Goal: Information Seeking & Learning: Learn about a topic

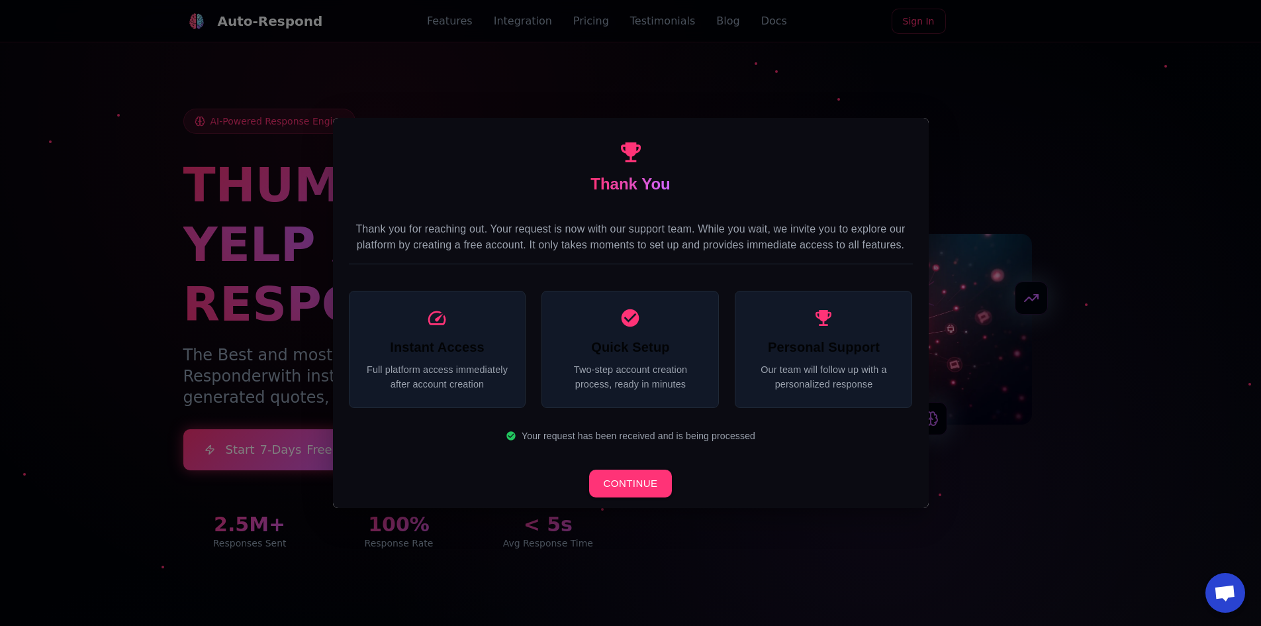
click at [385, 100] on div "Thank You Thank you for reaching out. Your request is now with our support team…" at bounding box center [630, 313] width 1261 height 626
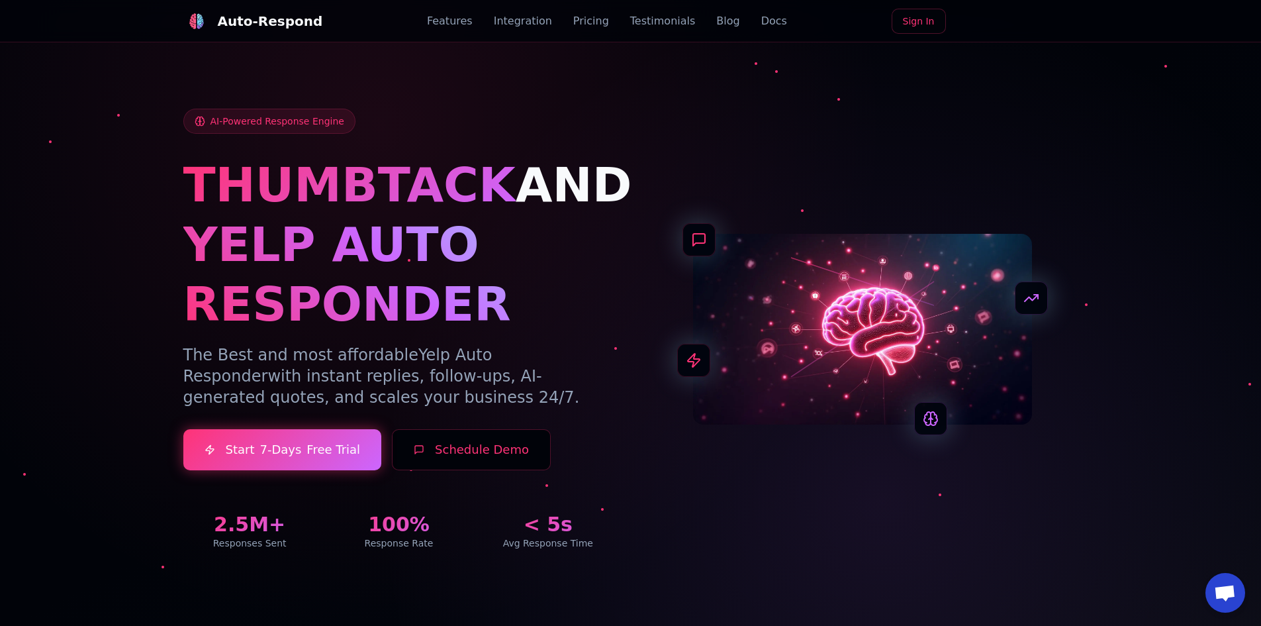
click at [451, 25] on link "Features" at bounding box center [450, 21] width 46 height 16
click at [513, 26] on link "Integration" at bounding box center [523, 21] width 58 height 16
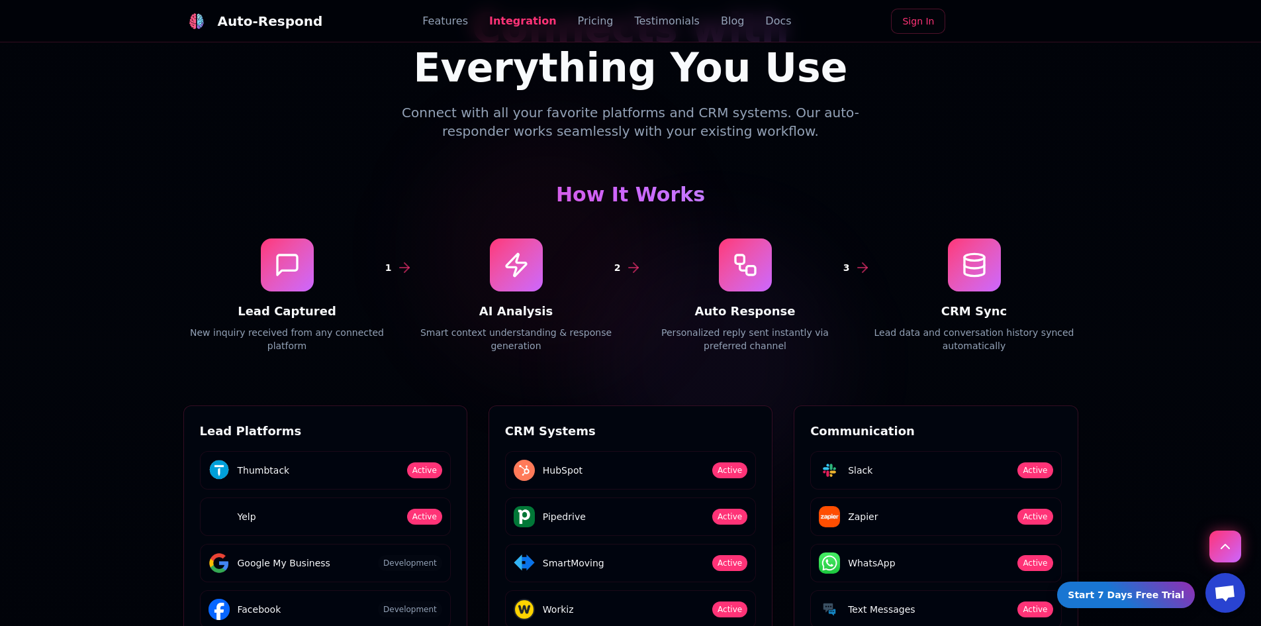
scroll to position [1850, 0]
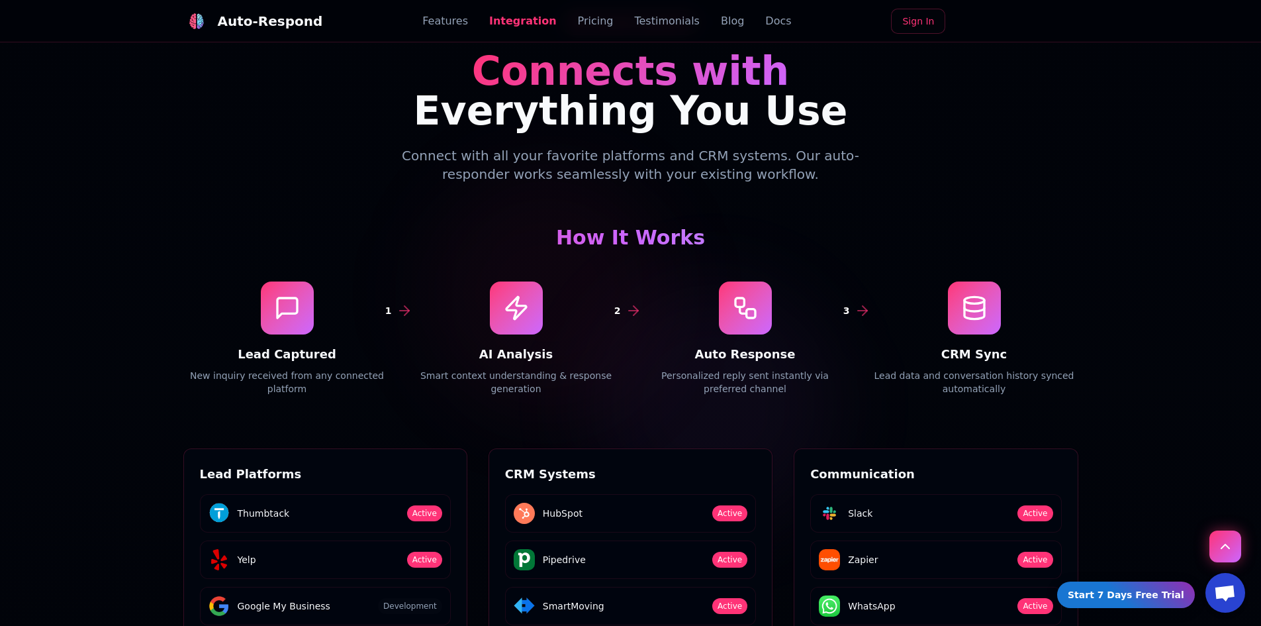
click at [944, 345] on h4 "CRM Sync" at bounding box center [974, 354] width 208 height 19
click at [964, 345] on h4 "CRM Sync" at bounding box center [974, 354] width 208 height 19
click at [966, 369] on p "Lead data and conversation history synced automatically" at bounding box center [974, 382] width 208 height 26
click at [983, 295] on icon at bounding box center [974, 308] width 26 height 26
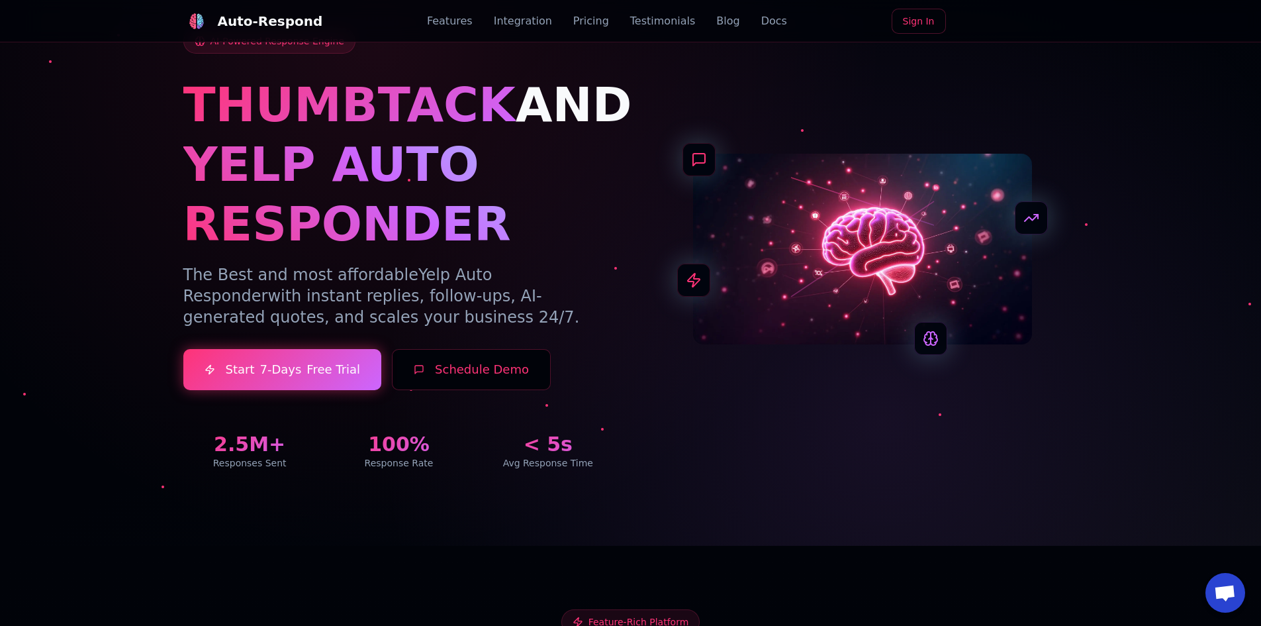
scroll to position [0, 0]
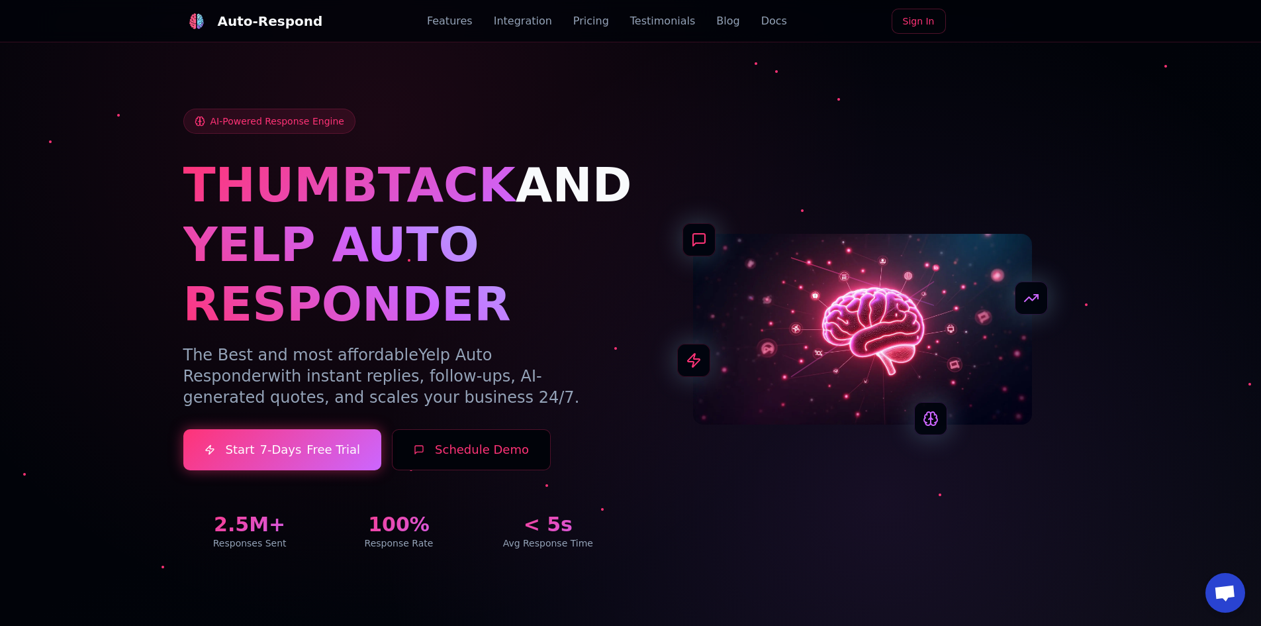
click at [538, 21] on link "Integration" at bounding box center [523, 21] width 58 height 16
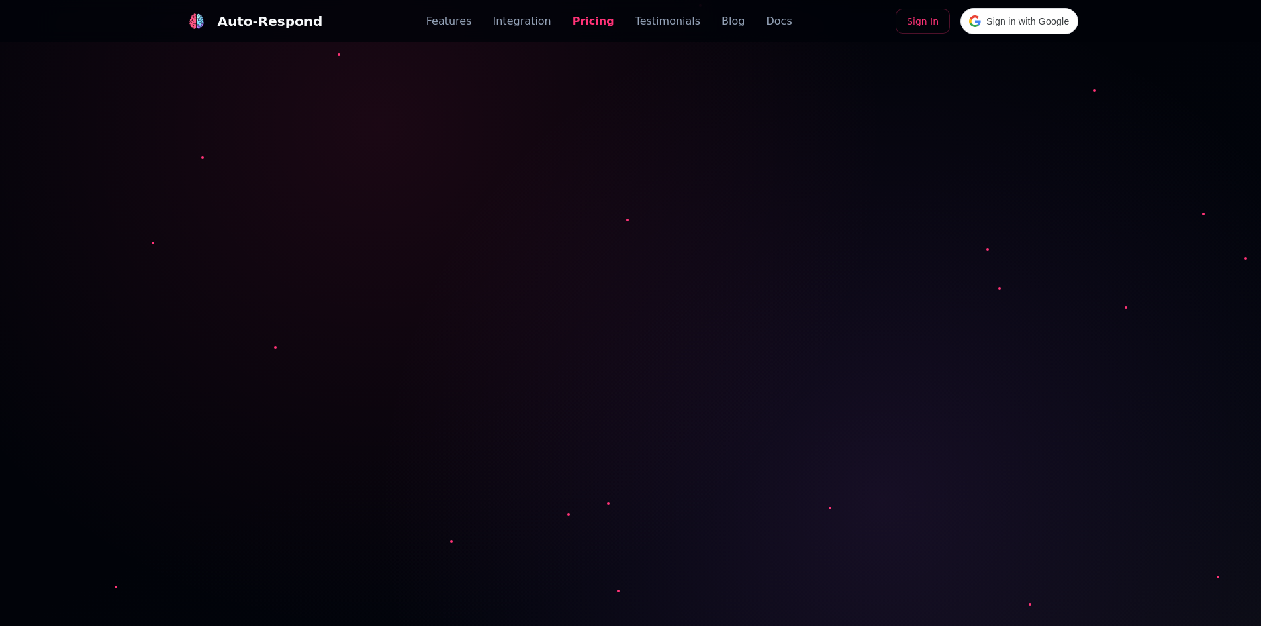
scroll to position [2625, 0]
